Goal: Navigation & Orientation: Find specific page/section

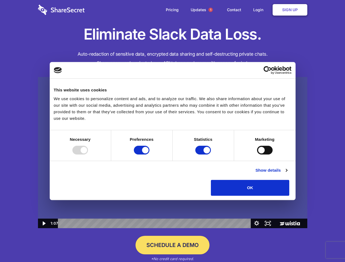
click at [172, 131] on img at bounding box center [172, 153] width 269 height 152
click at [88, 155] on div at bounding box center [80, 150] width 16 height 9
click at [149, 155] on input "Preferences" at bounding box center [142, 150] width 16 height 9
checkbox input "false"
click at [204, 155] on input "Statistics" at bounding box center [203, 150] width 16 height 9
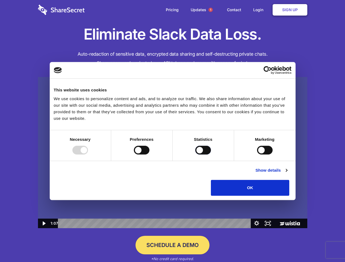
checkbox input "false"
click at [257, 155] on input "Marketing" at bounding box center [265, 150] width 16 height 9
checkbox input "true"
click at [287, 174] on link "Show details" at bounding box center [271, 170] width 32 height 7
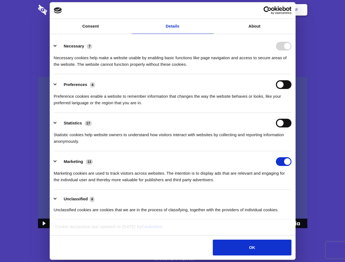
click at [292, 68] on div "Necessary cookies help make a website usable by enabling basic functions like p…" at bounding box center [173, 59] width 238 height 17
click at [210, 10] on span "1" at bounding box center [210, 10] width 4 height 4
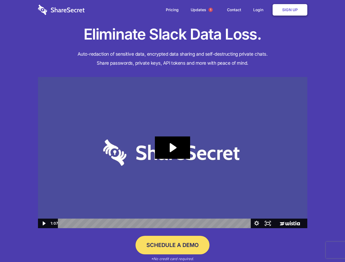
click at [173, 153] on icon "Play Video: Sharesecret Slack Extension" at bounding box center [172, 148] width 35 height 22
